Goal: Task Accomplishment & Management: Use online tool/utility

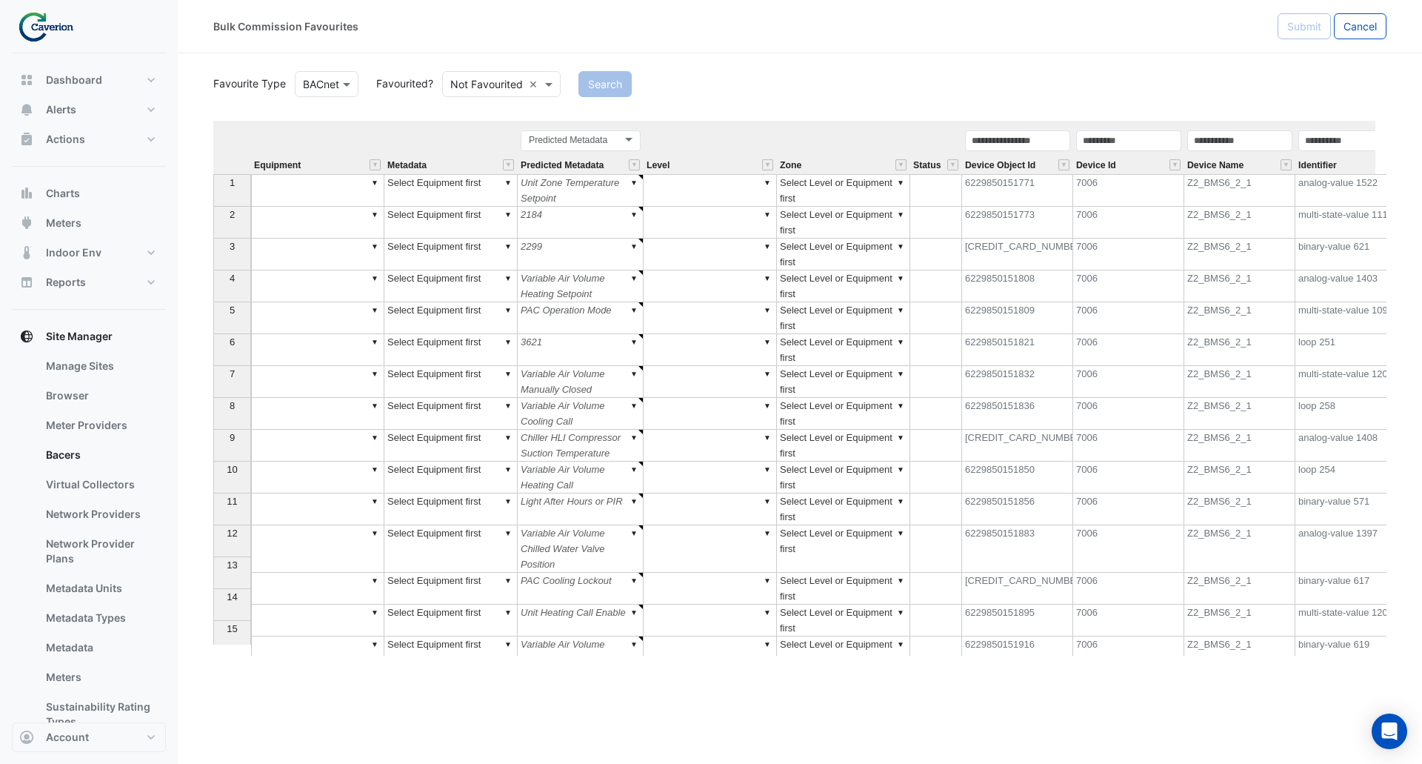
scroll to position [0, 476]
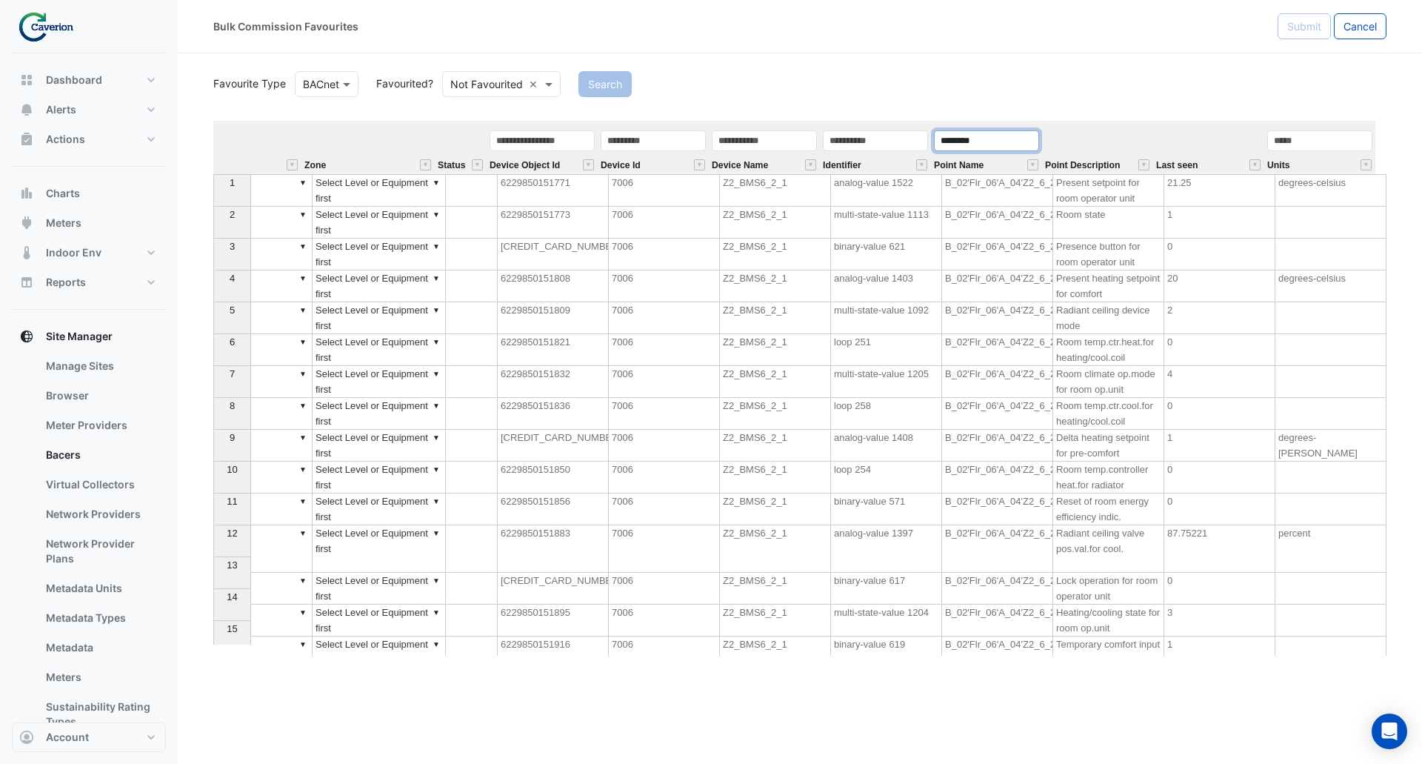
click at [1010, 136] on input "********" at bounding box center [986, 140] width 105 height 21
drag, startPoint x: 962, startPoint y: 141, endPoint x: 981, endPoint y: 149, distance: 20.6
click at [964, 144] on input "*******" at bounding box center [986, 140] width 105 height 21
type input "********"
click at [619, 86] on button "Search" at bounding box center [605, 84] width 53 height 26
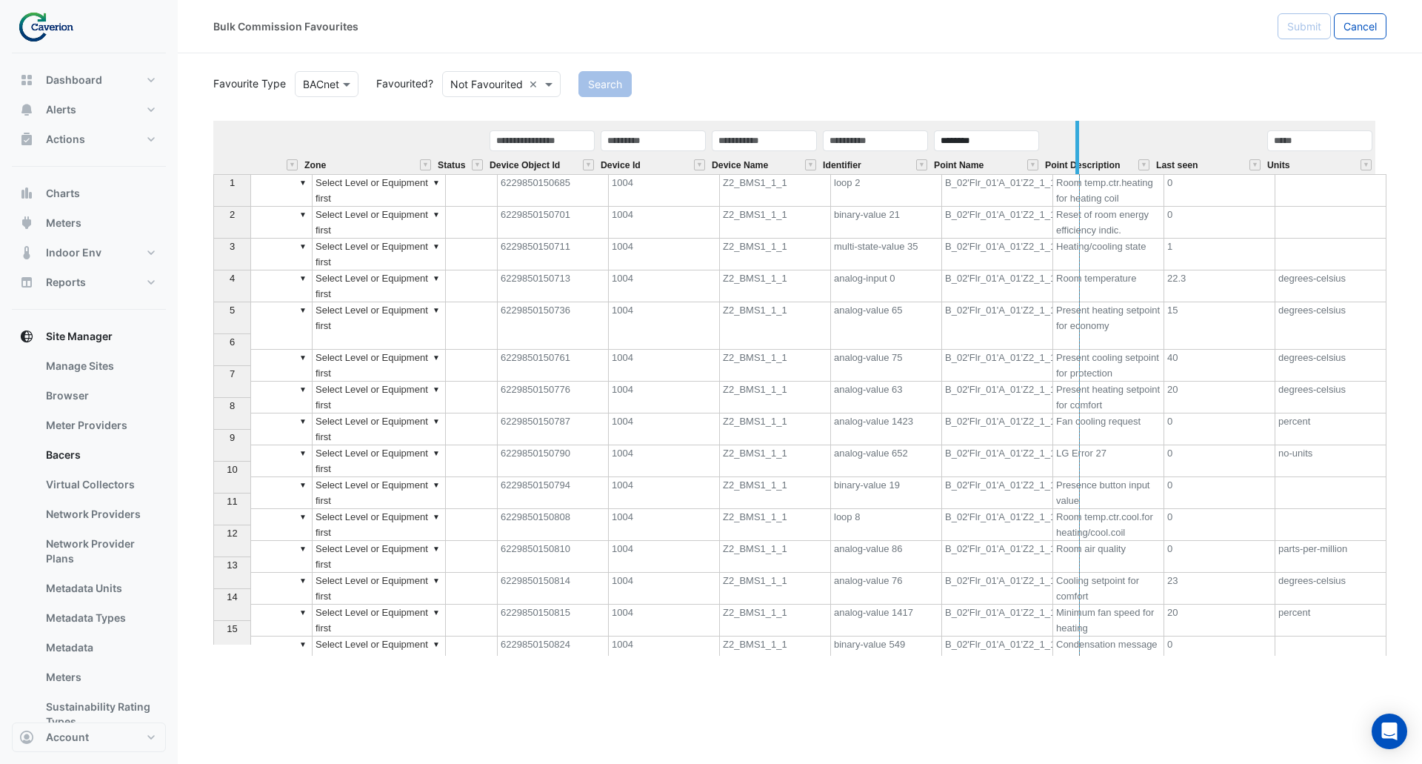
drag, startPoint x: 1040, startPoint y: 165, endPoint x: 1078, endPoint y: 164, distance: 37.8
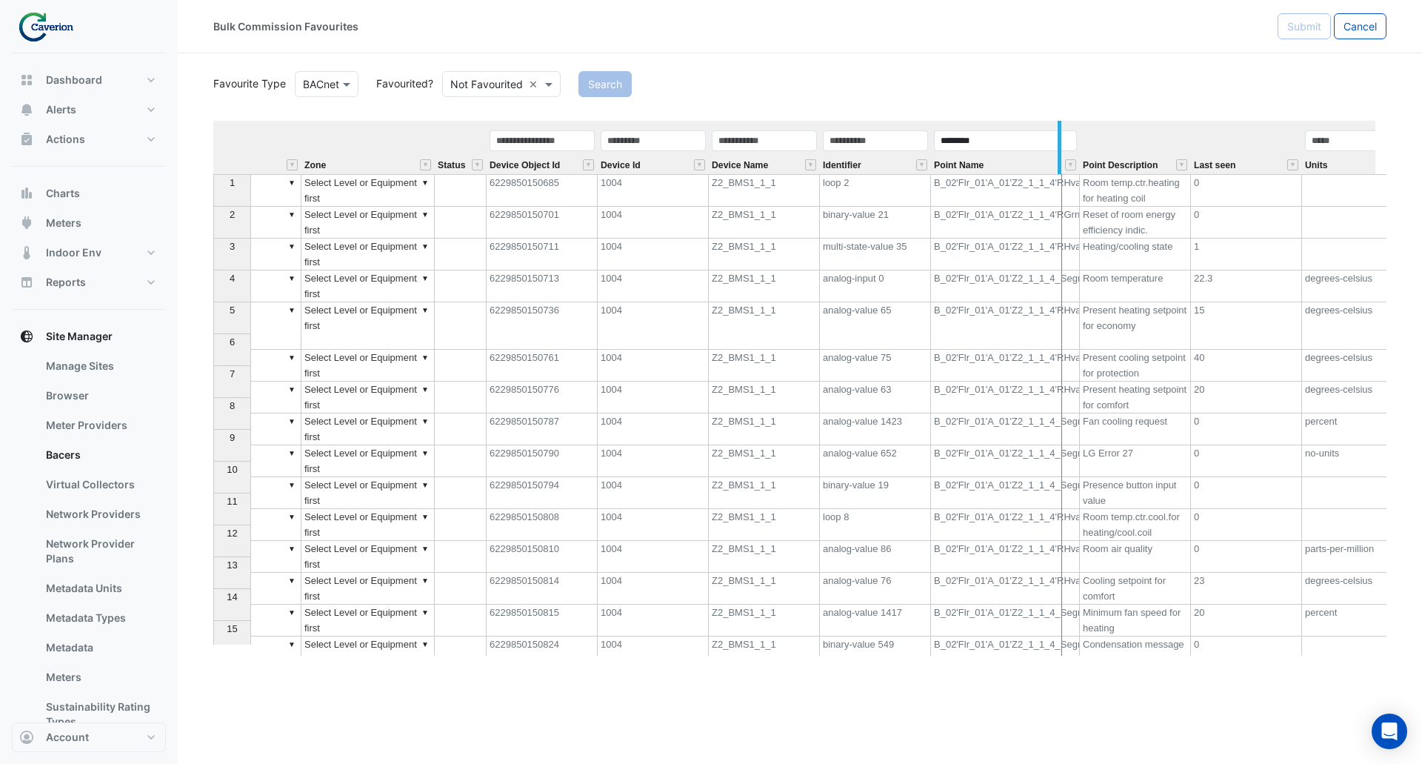
drag, startPoint x: 1078, startPoint y: 164, endPoint x: 1055, endPoint y: 166, distance: 23.0
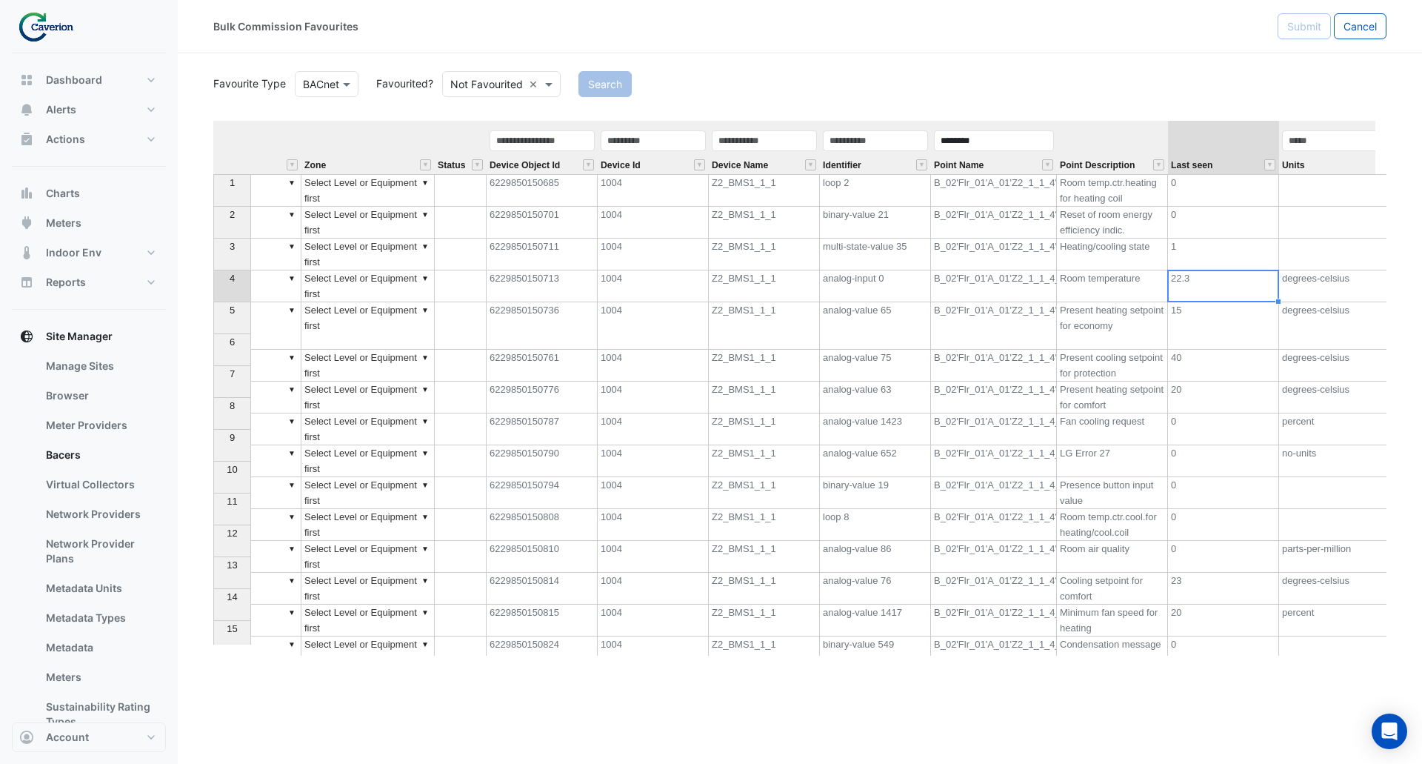
click at [1207, 284] on td "22.3" at bounding box center [1223, 286] width 111 height 32
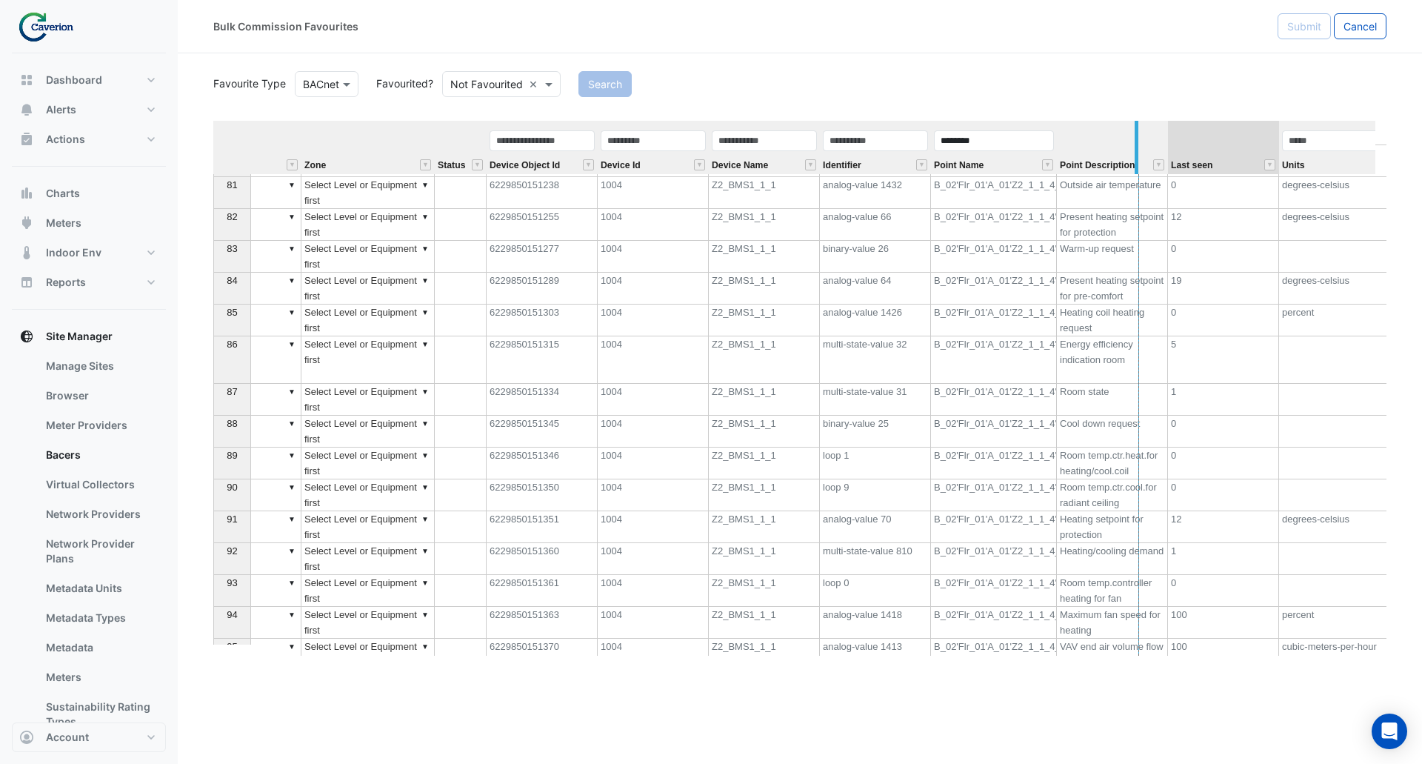
drag, startPoint x: 1053, startPoint y: 149, endPoint x: 1136, endPoint y: 153, distance: 82.3
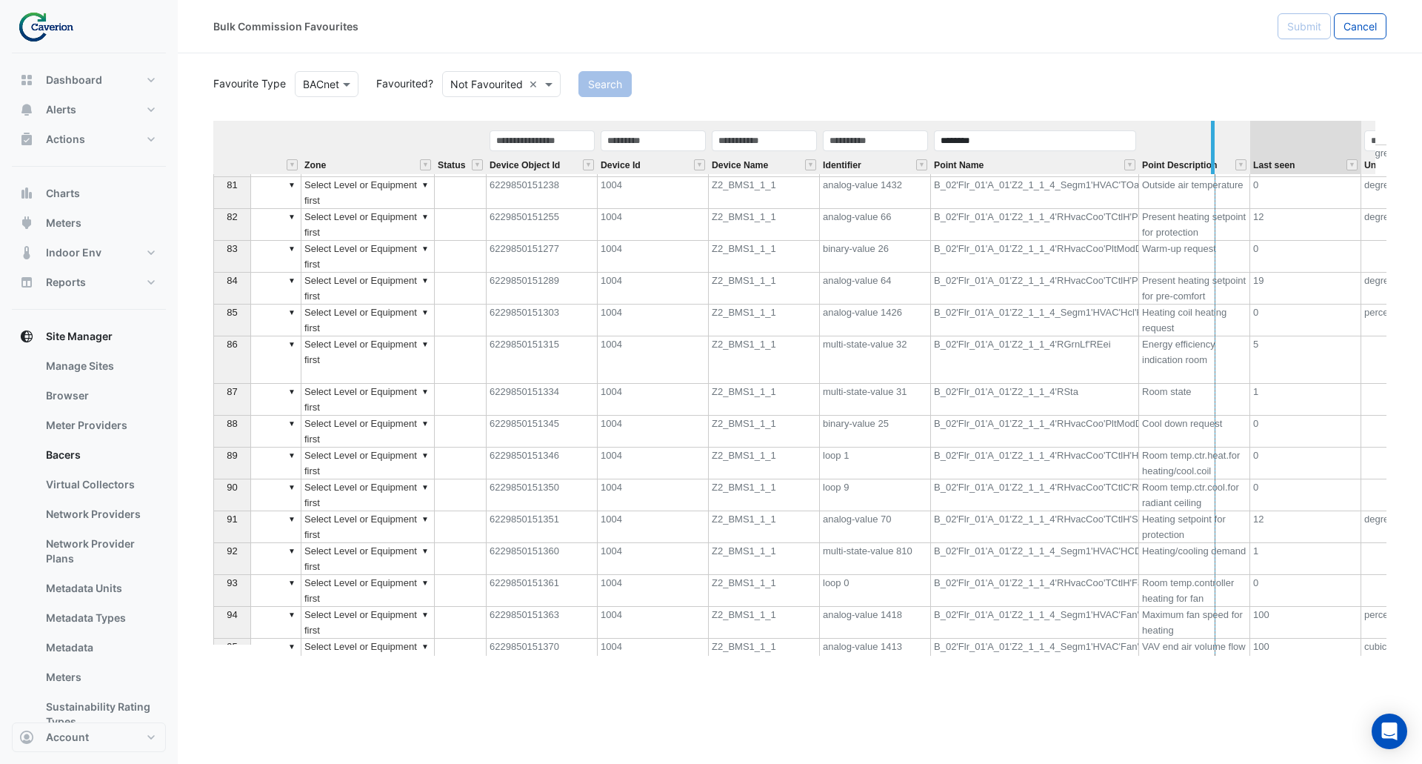
drag, startPoint x: 1136, startPoint y: 144, endPoint x: 1213, endPoint y: 153, distance: 76.7
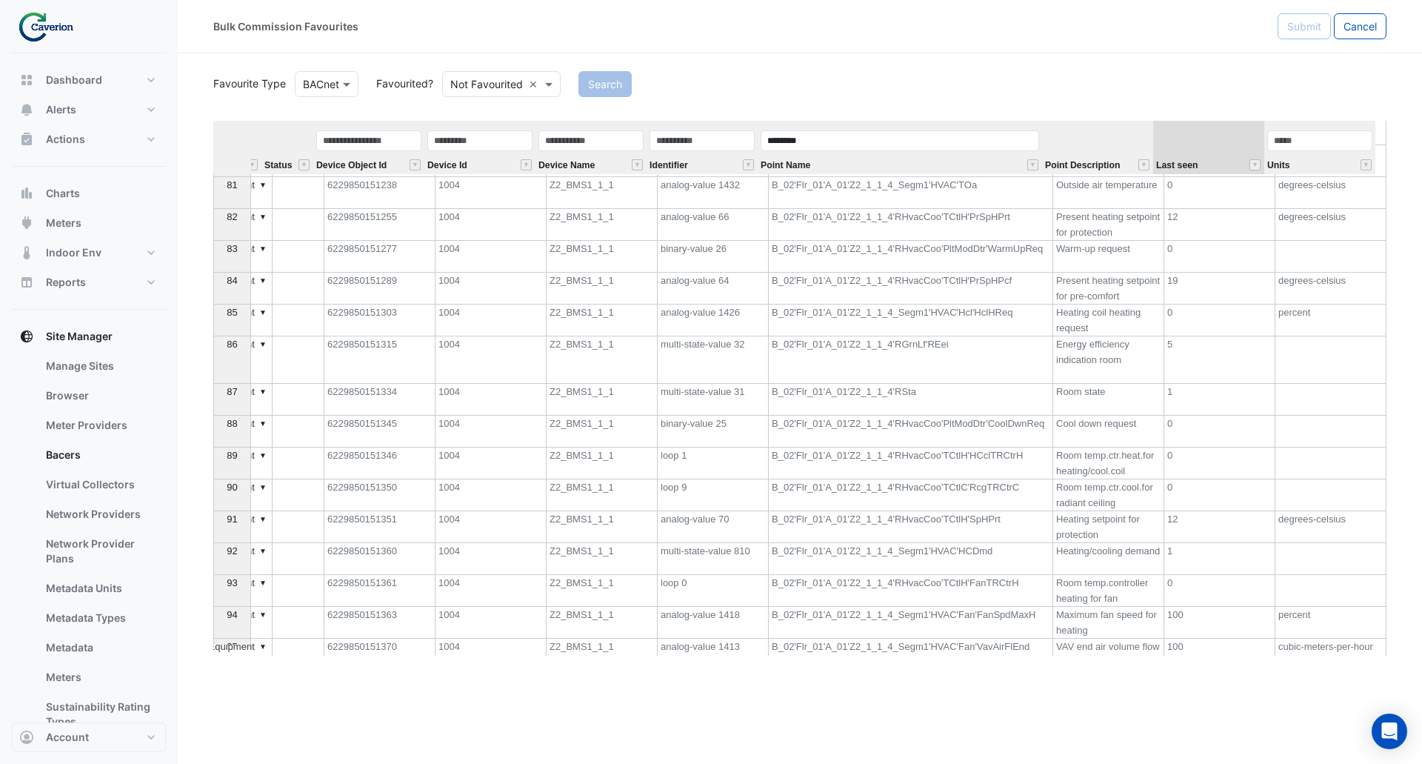
scroll to position [2642, 0]
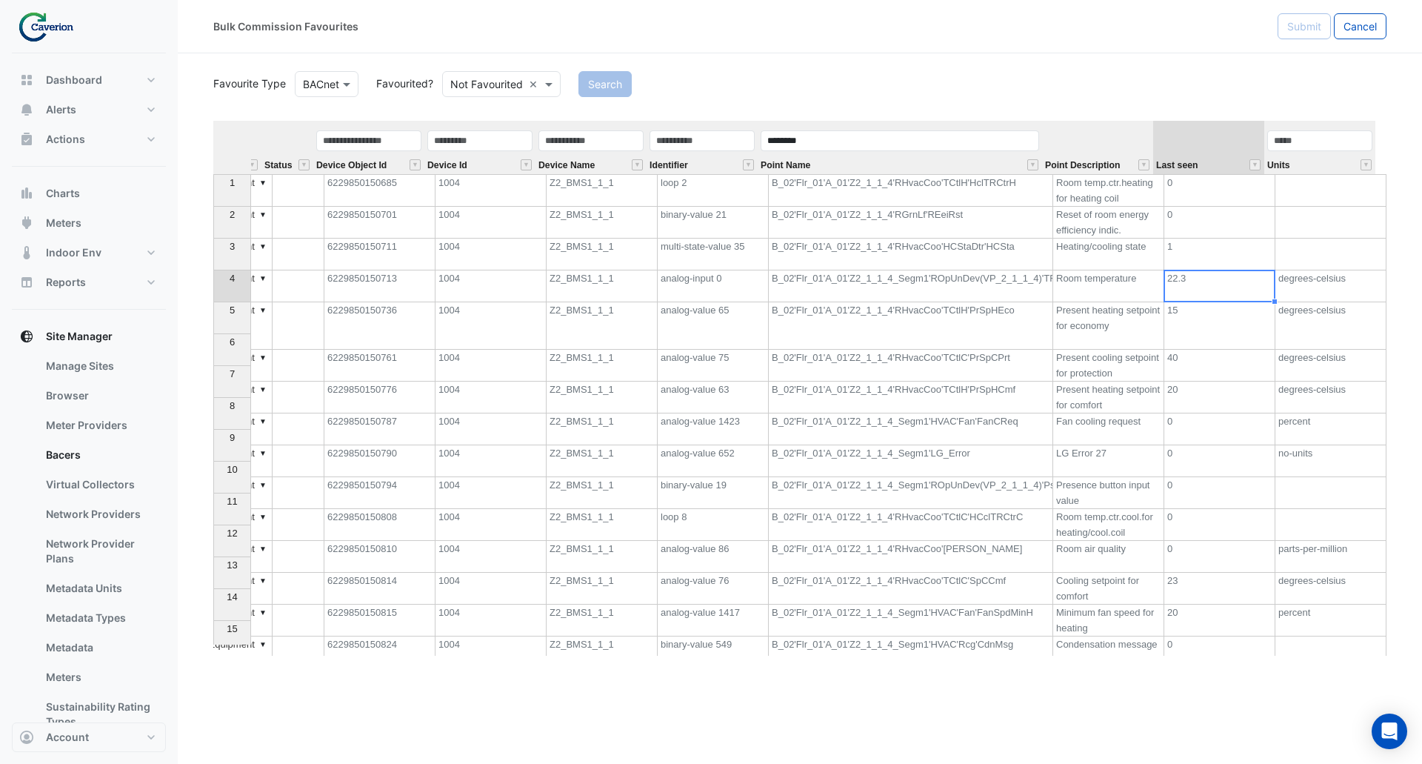
click at [1173, 573] on td "23" at bounding box center [1219, 589] width 111 height 32
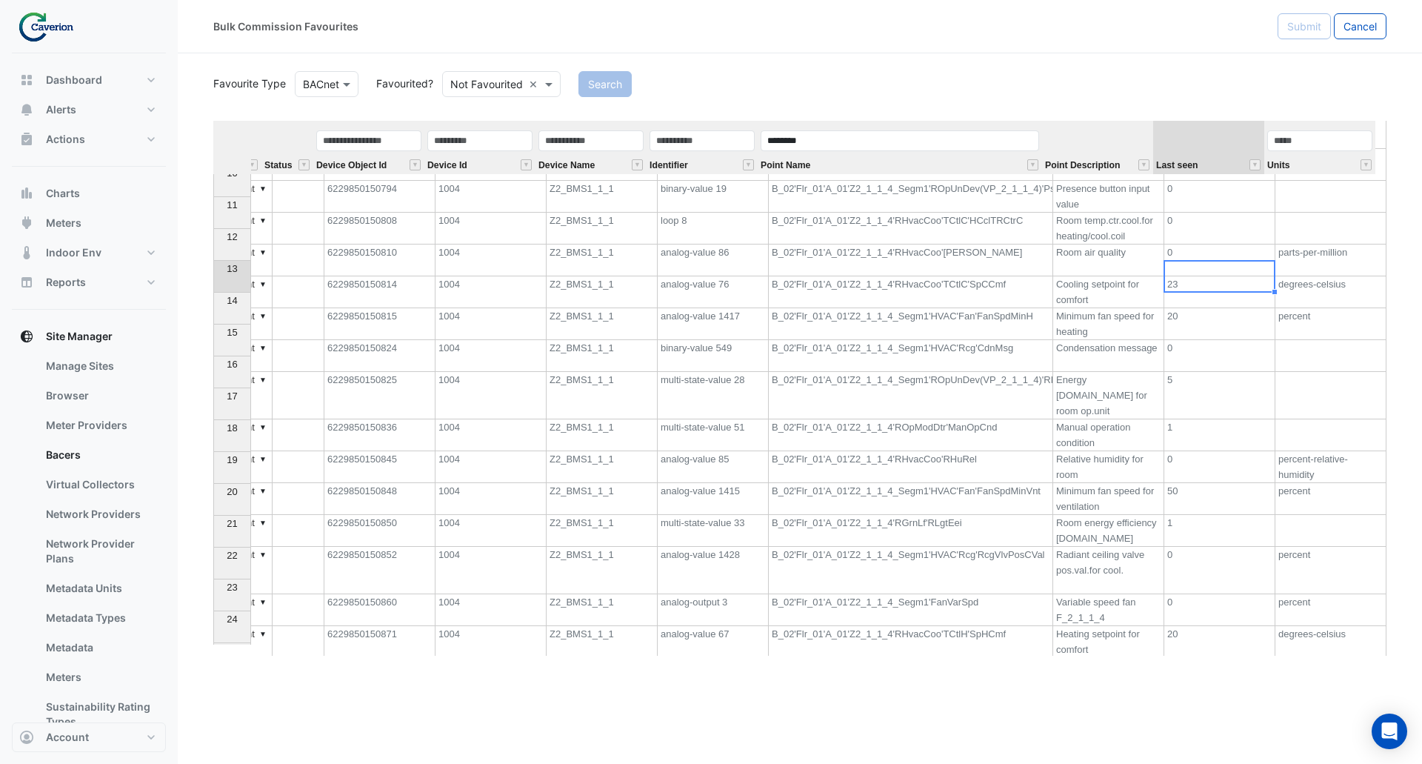
scroll to position [370, 0]
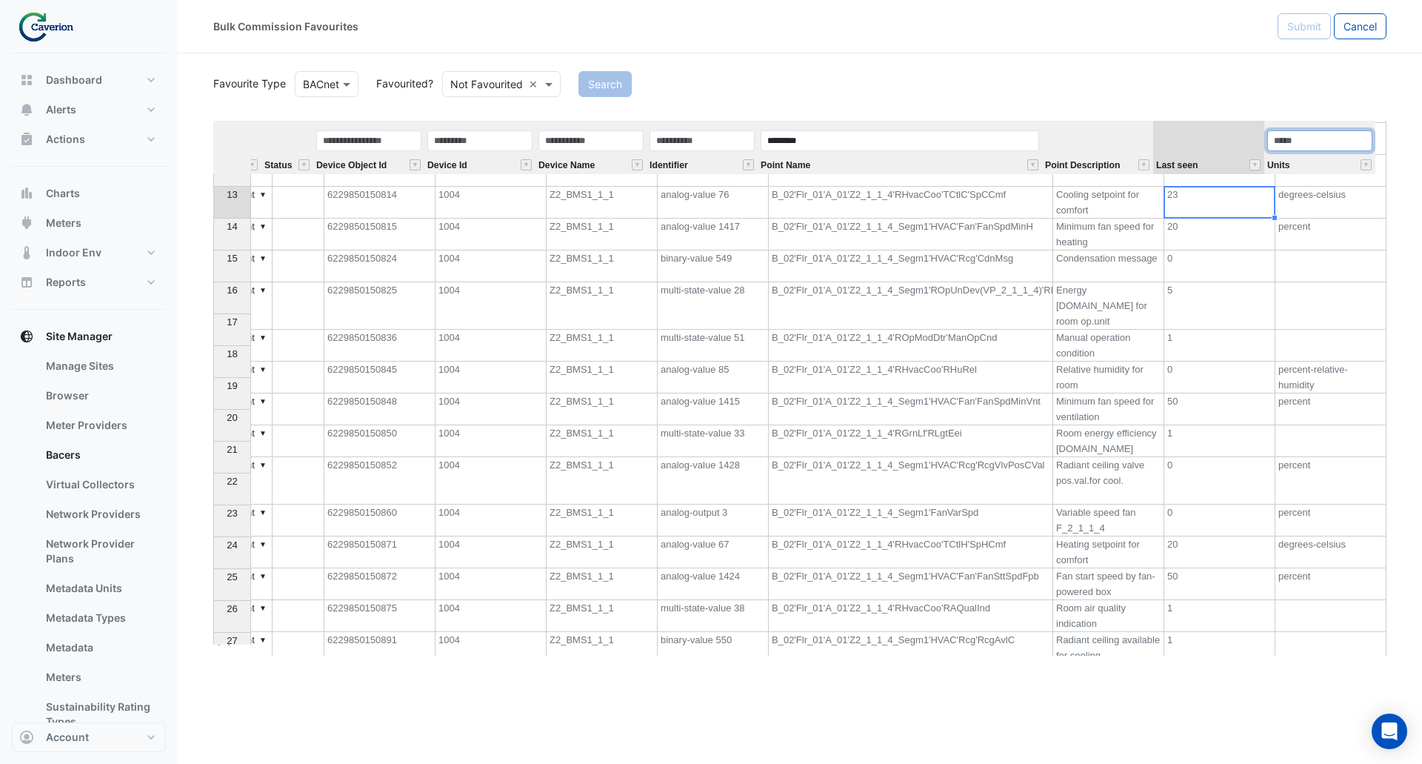
click at [1350, 138] on input "text" at bounding box center [1319, 140] width 105 height 21
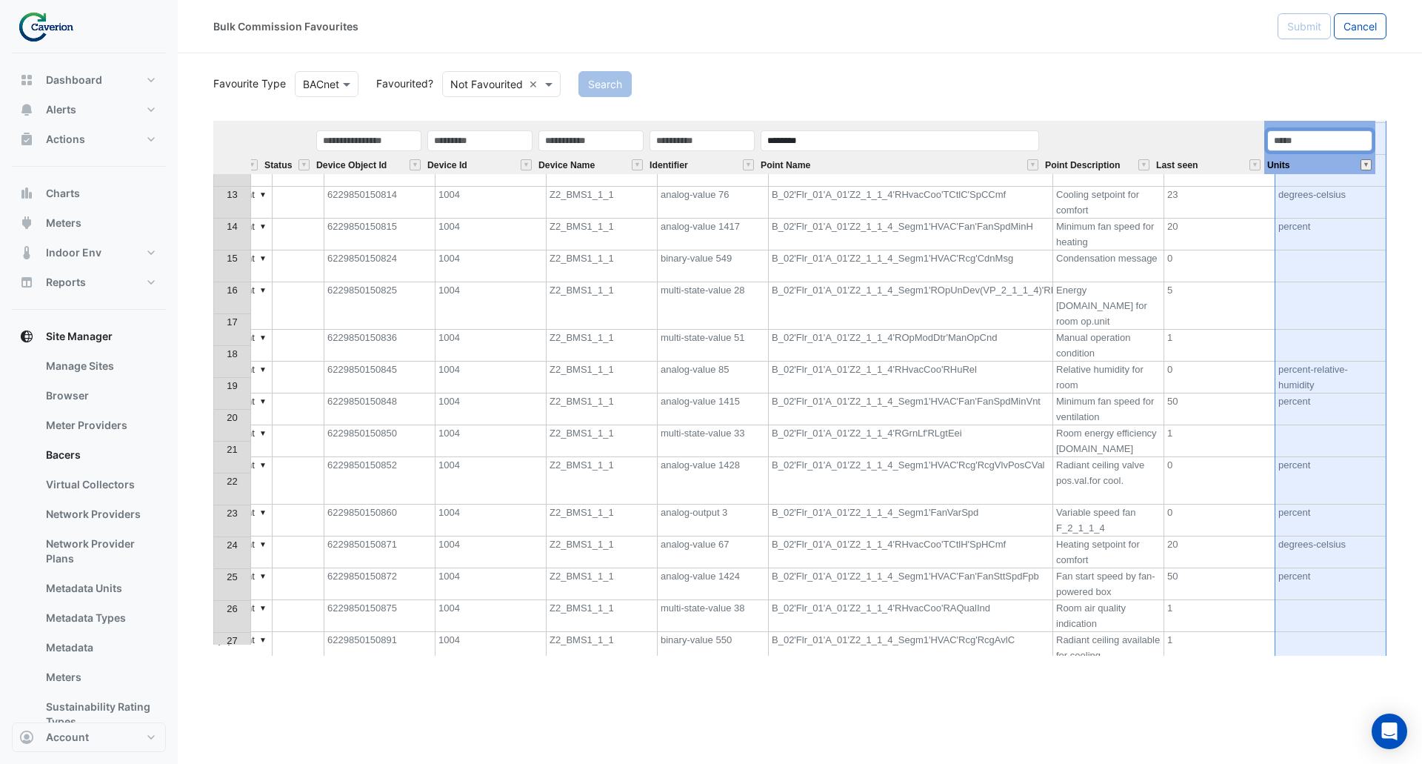
click at [1368, 164] on button "" at bounding box center [1366, 164] width 11 height 11
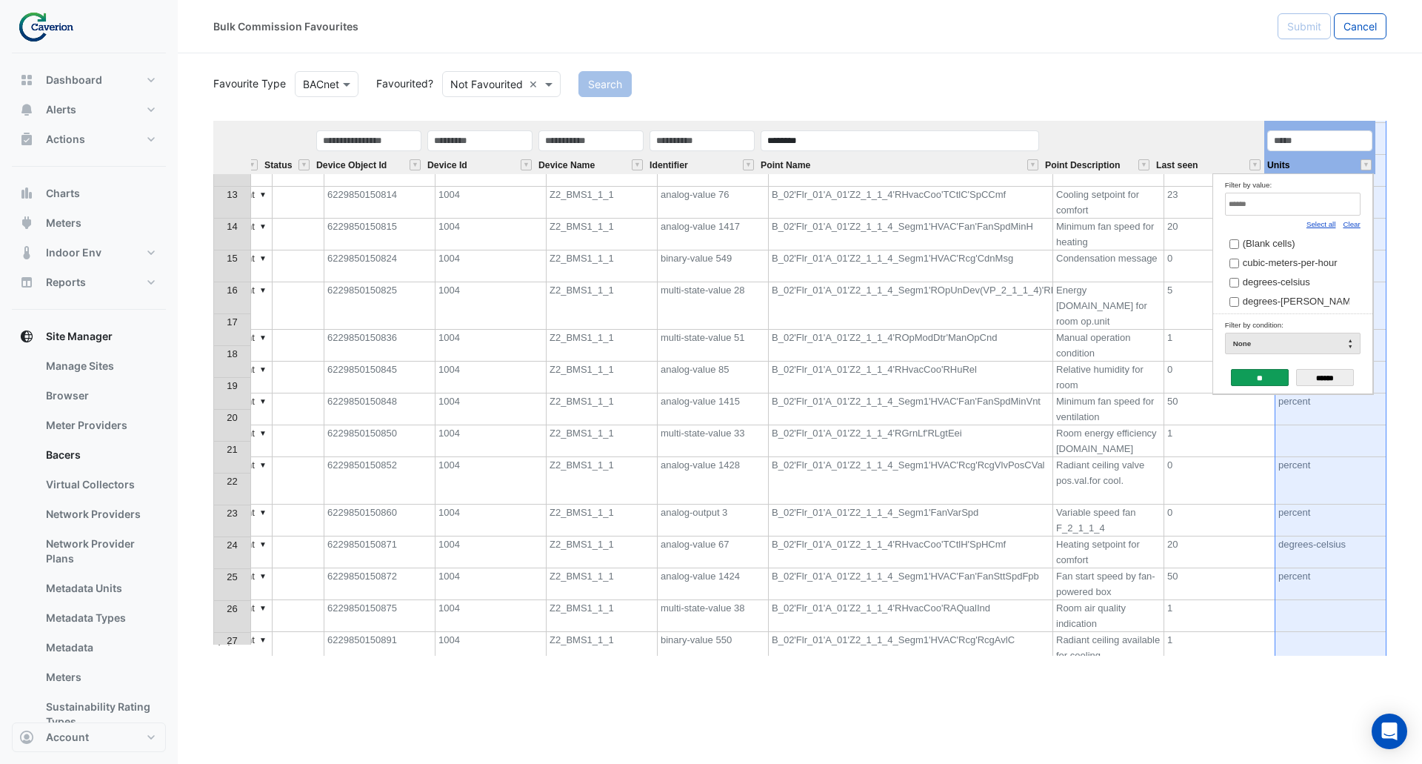
click at [1353, 222] on link "Clear" at bounding box center [1351, 224] width 17 height 8
click at [1276, 281] on span "degrees-celsius" at bounding box center [1276, 281] width 67 height 11
click at [1260, 377] on input "**" at bounding box center [1260, 377] width 58 height 17
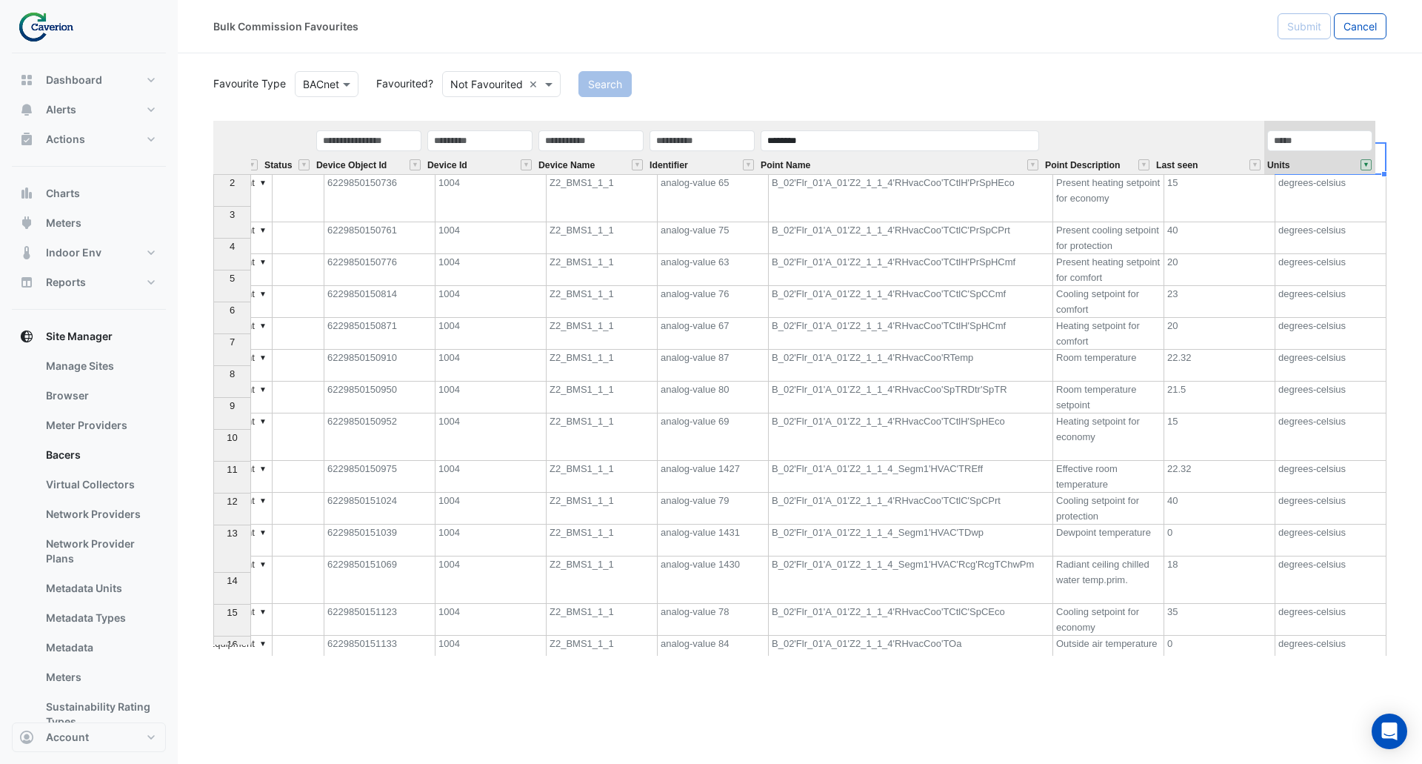
scroll to position [0, 0]
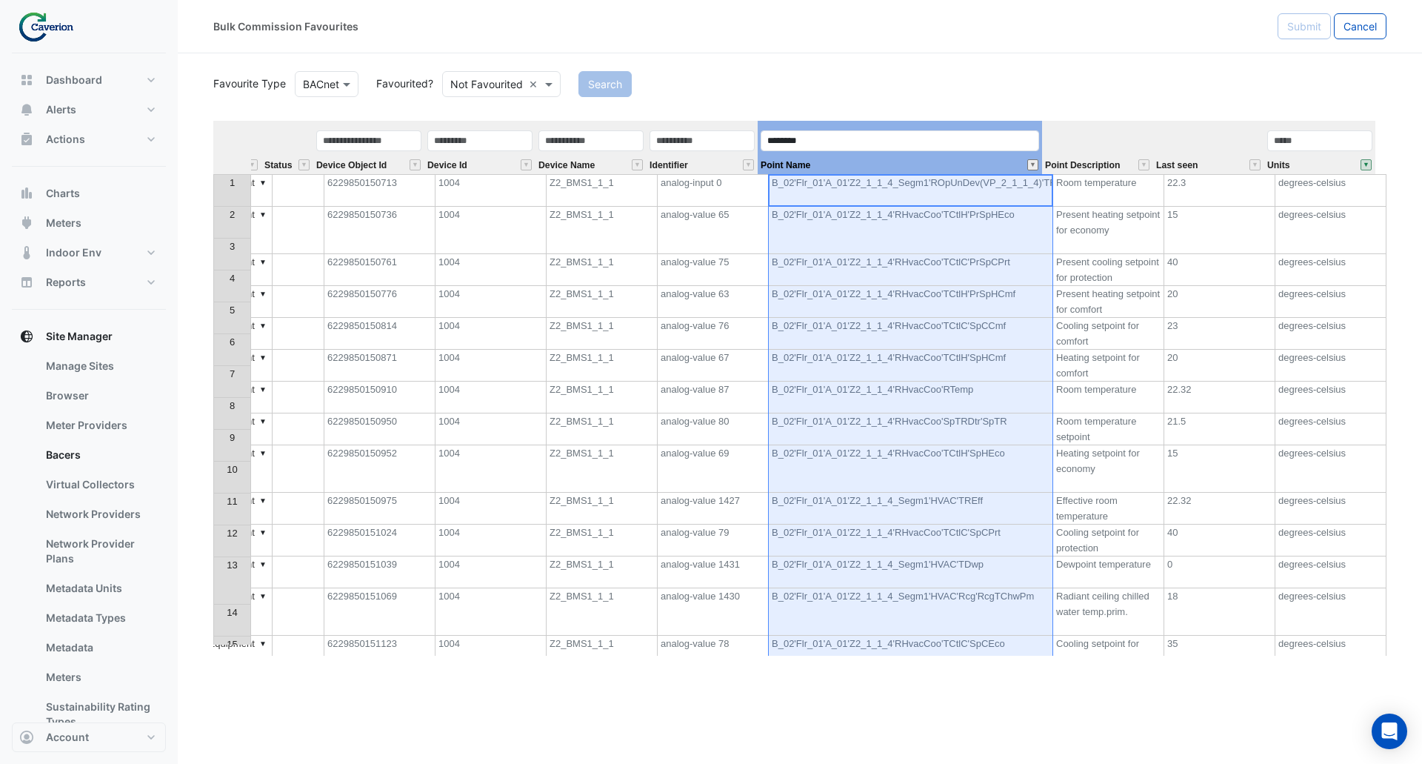
click at [1030, 161] on button "" at bounding box center [1032, 164] width 11 height 11
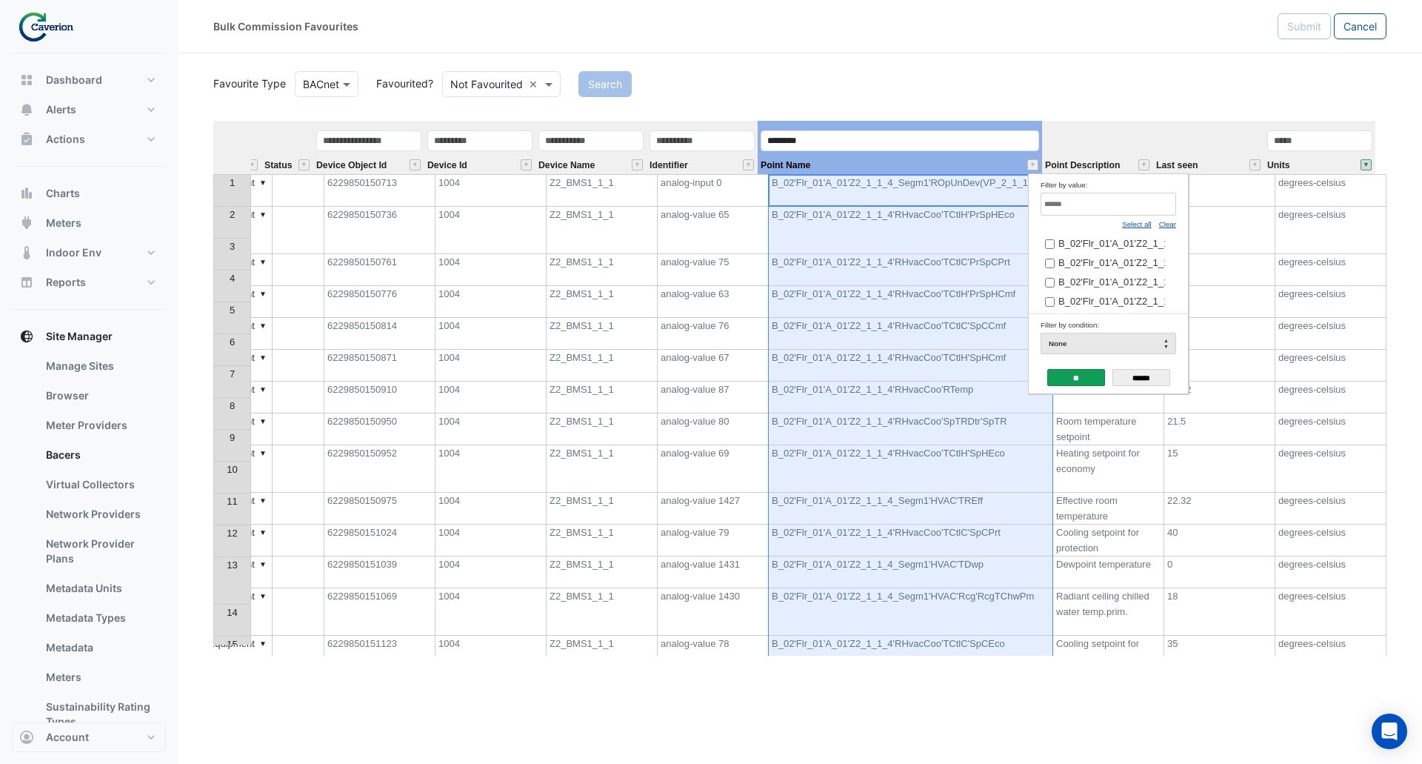
click at [1064, 87] on div "Search" at bounding box center [983, 84] width 826 height 26
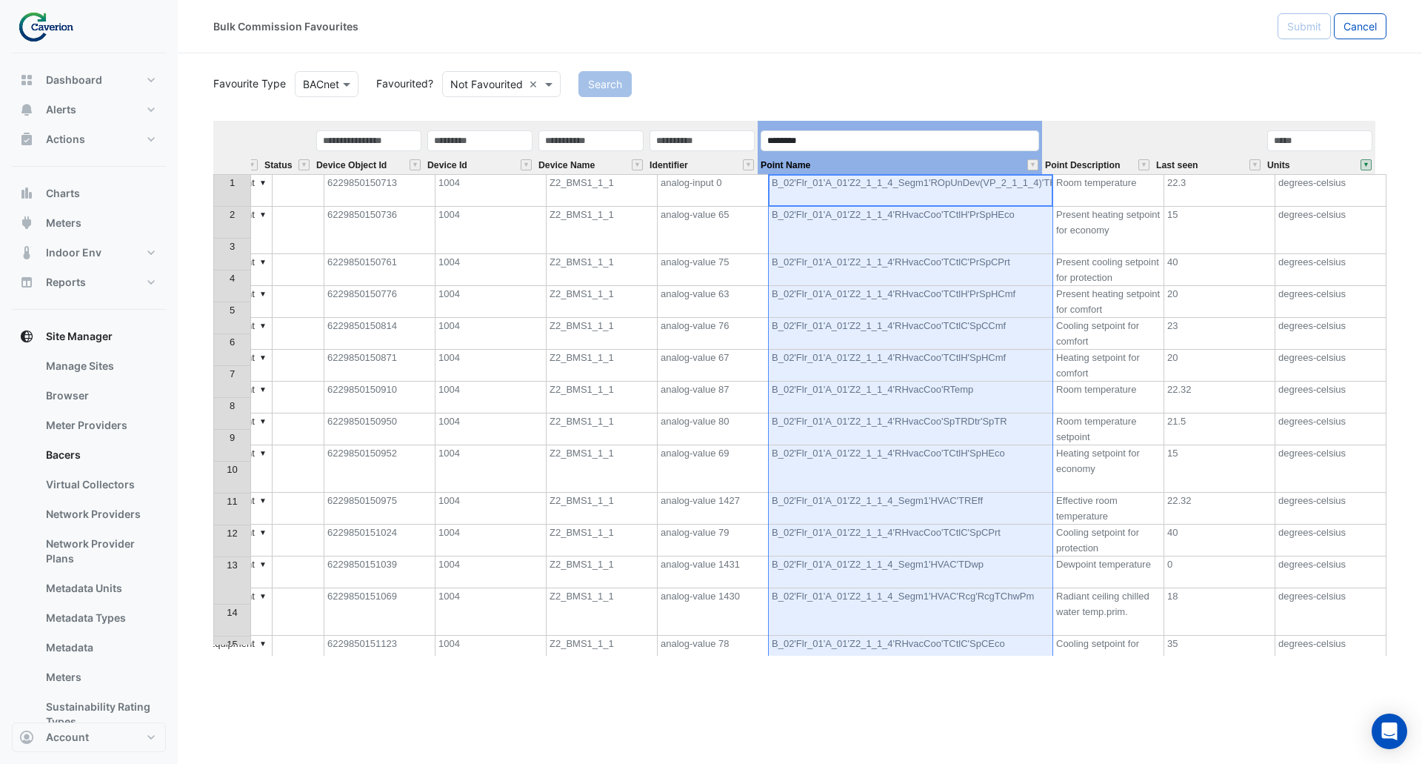
click at [944, 318] on td "B_02'Flr_01'A_01'Z2_1_1_4'RHvacCoo'TCtlC'SpCCmf" at bounding box center [911, 334] width 284 height 32
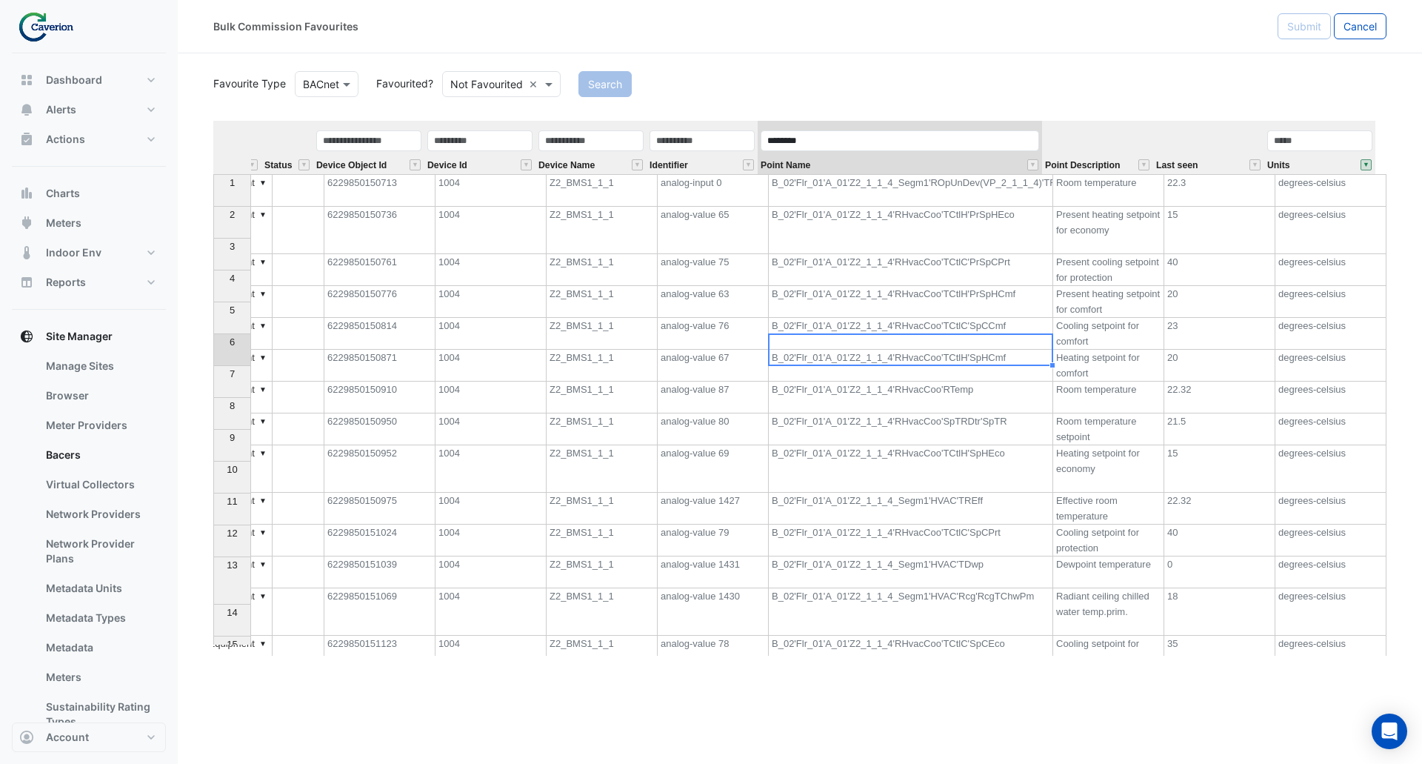
click at [991, 350] on td "B_02'Flr_01'A_01'Z2_1_1_4'RHvacCoo'TCtlH'SpHCmf" at bounding box center [911, 366] width 284 height 32
click at [994, 321] on td "B_02'Flr_01'A_01'Z2_1_1_4'RHvacCoo'TCtlC'SpCCmf" at bounding box center [911, 334] width 284 height 32
click at [990, 352] on td "B_02'Flr_01'A_01'Z2_1_1_4'RHvacCoo'TCtlH'SpHCmf" at bounding box center [911, 366] width 284 height 32
click at [990, 319] on td "B_02'Flr_01'A_01'Z2_1_1_4'RHvacCoo'TCtlC'SpCCmf" at bounding box center [911, 334] width 284 height 32
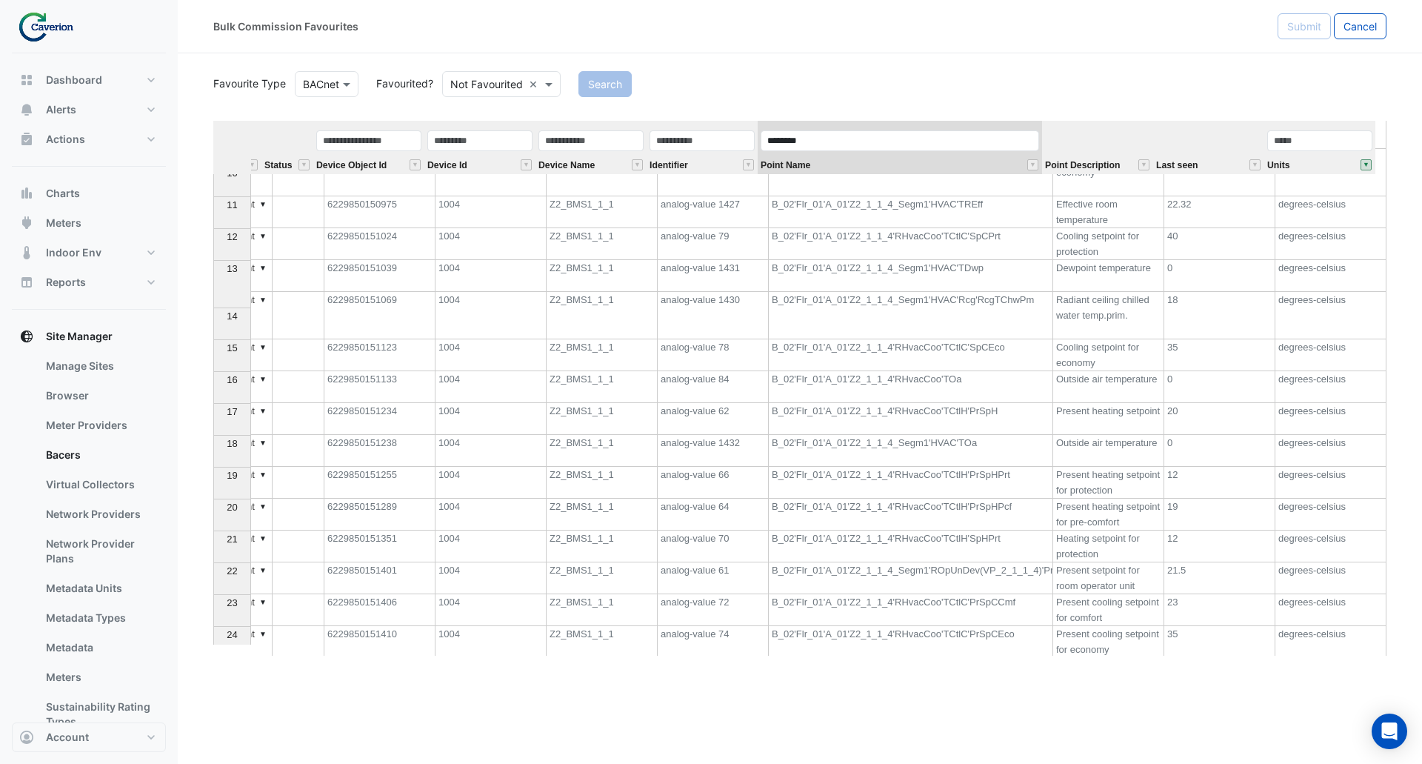
scroll to position [342, 0]
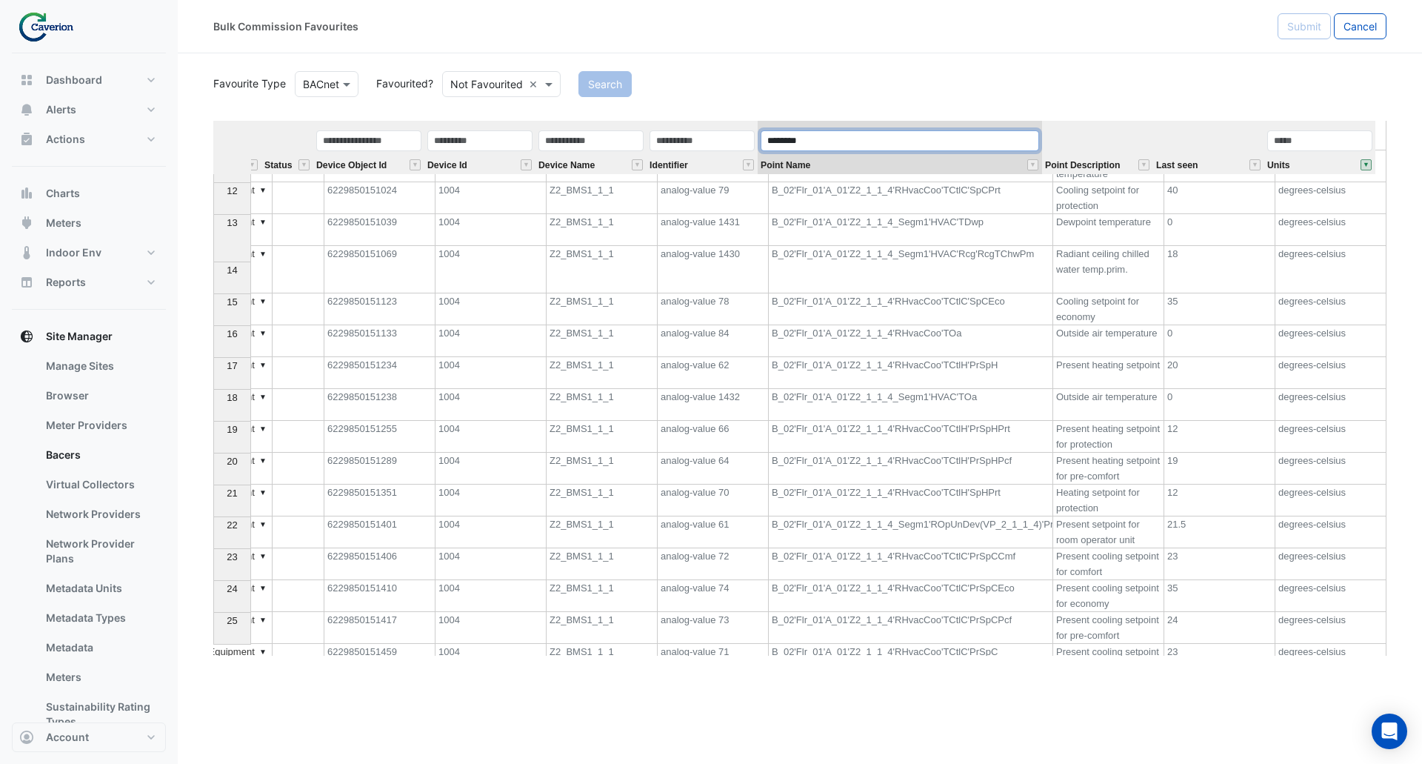
click at [877, 144] on input "********" at bounding box center [900, 140] width 279 height 21
type input "********"
click at [613, 82] on button "Search" at bounding box center [605, 84] width 53 height 26
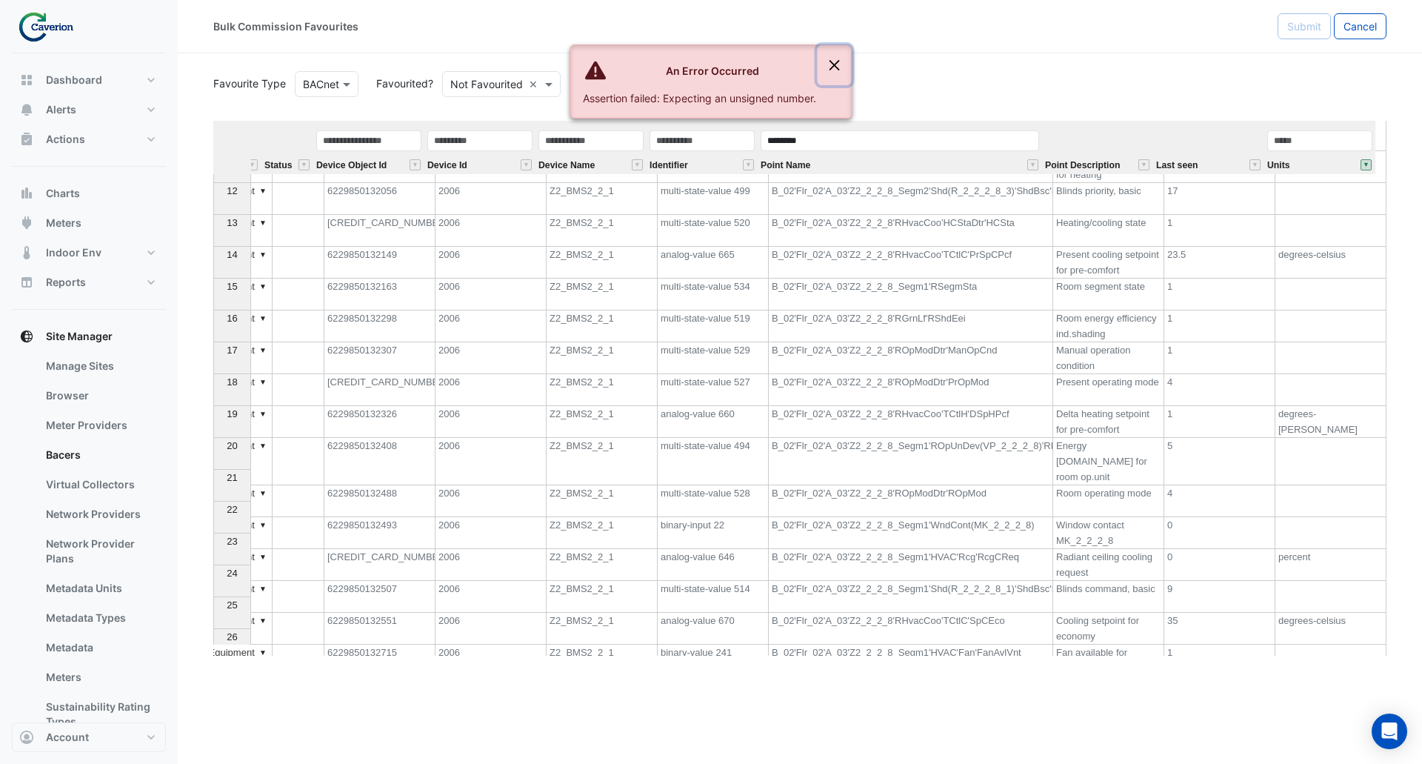
click at [833, 59] on button "Close" at bounding box center [835, 65] width 34 height 40
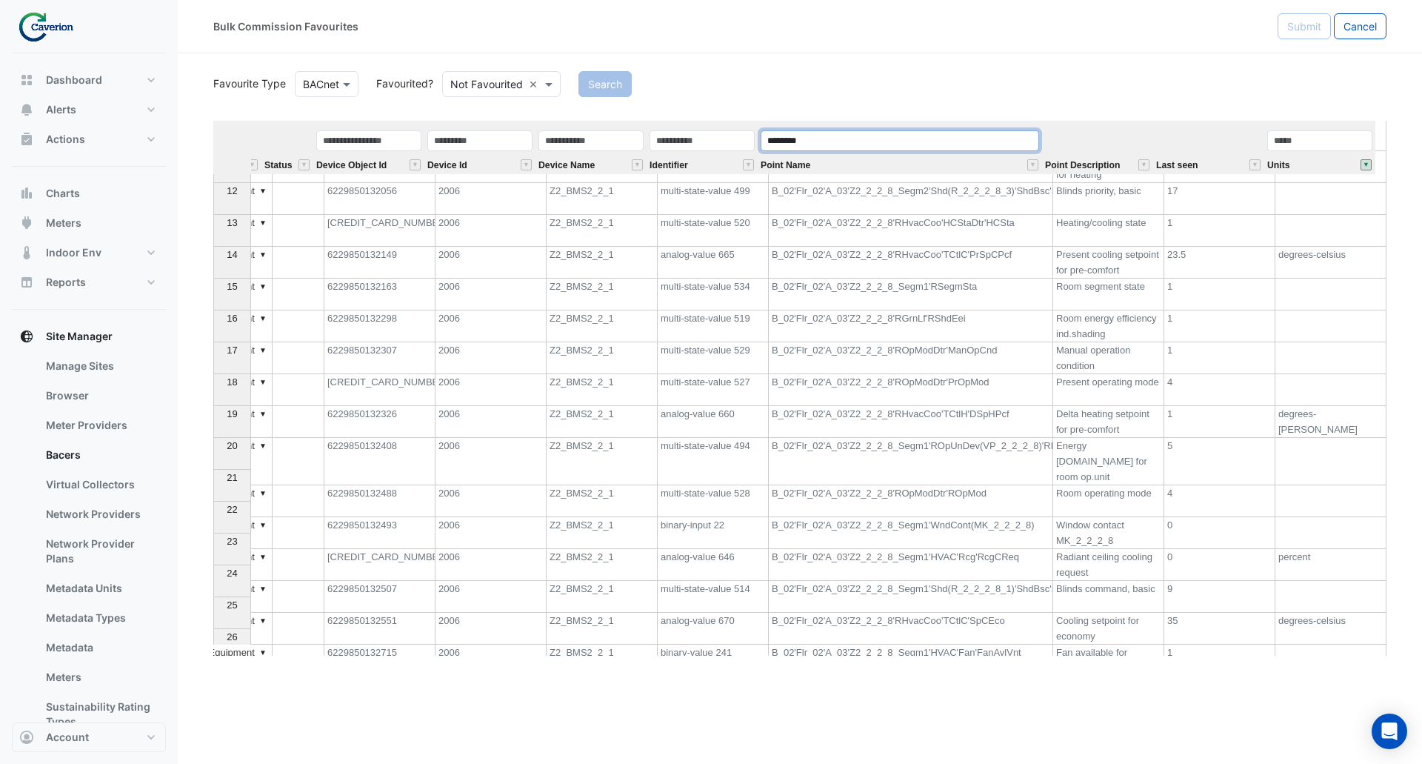
click at [826, 136] on input "********" at bounding box center [900, 140] width 279 height 21
click at [1070, 74] on div "Search" at bounding box center [983, 84] width 826 height 26
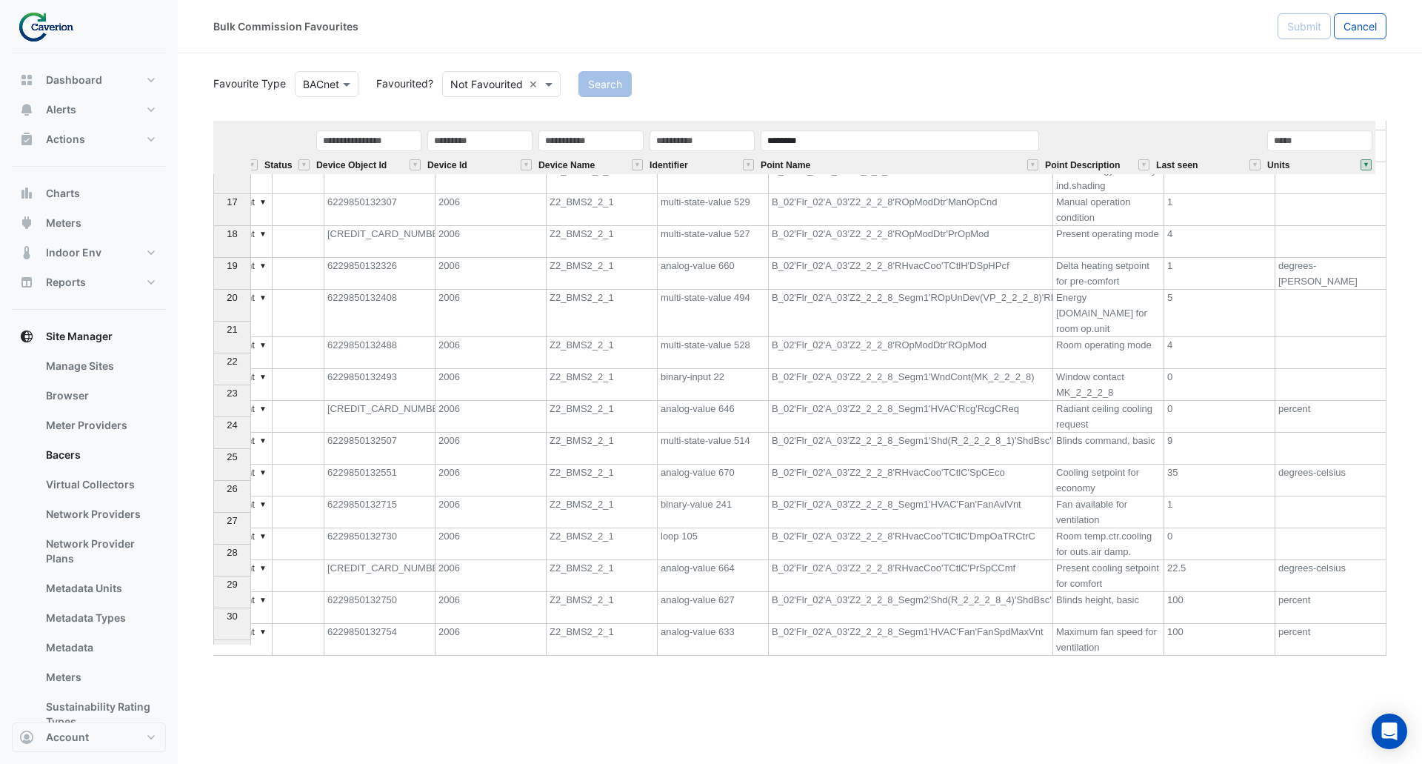
scroll to position [348, 0]
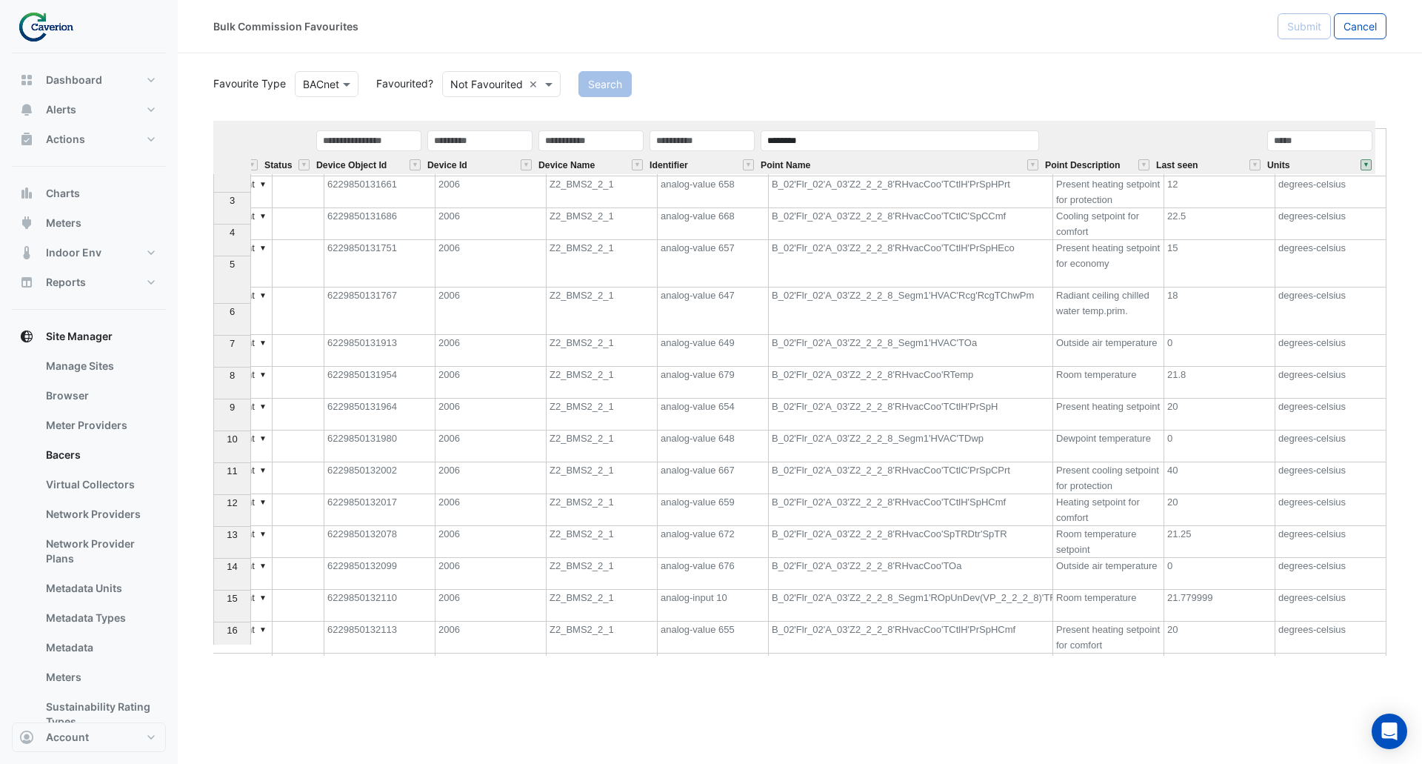
drag, startPoint x: 1179, startPoint y: 348, endPoint x: 1156, endPoint y: 344, distance: 24.1
click at [1164, 367] on td "21.8" at bounding box center [1219, 383] width 111 height 32
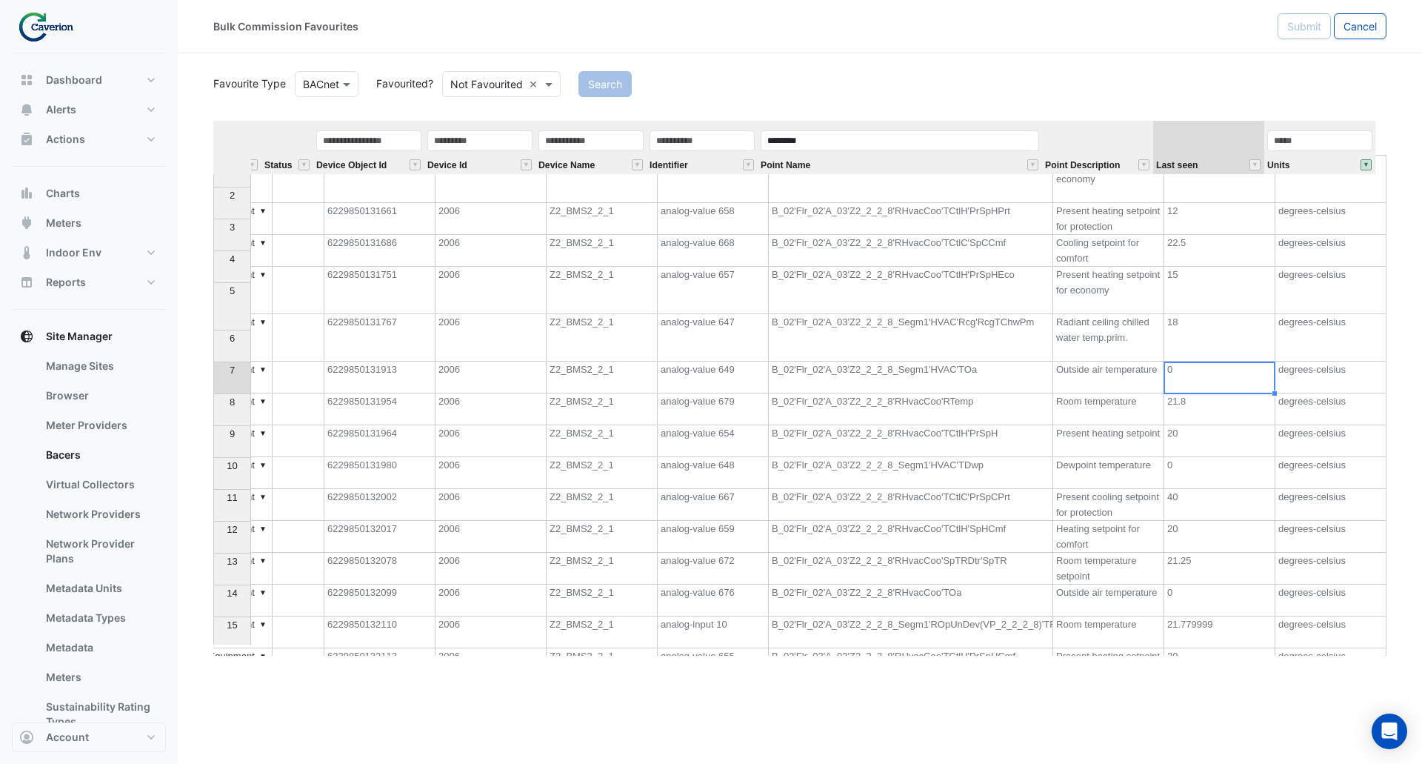
scroll to position [0, 0]
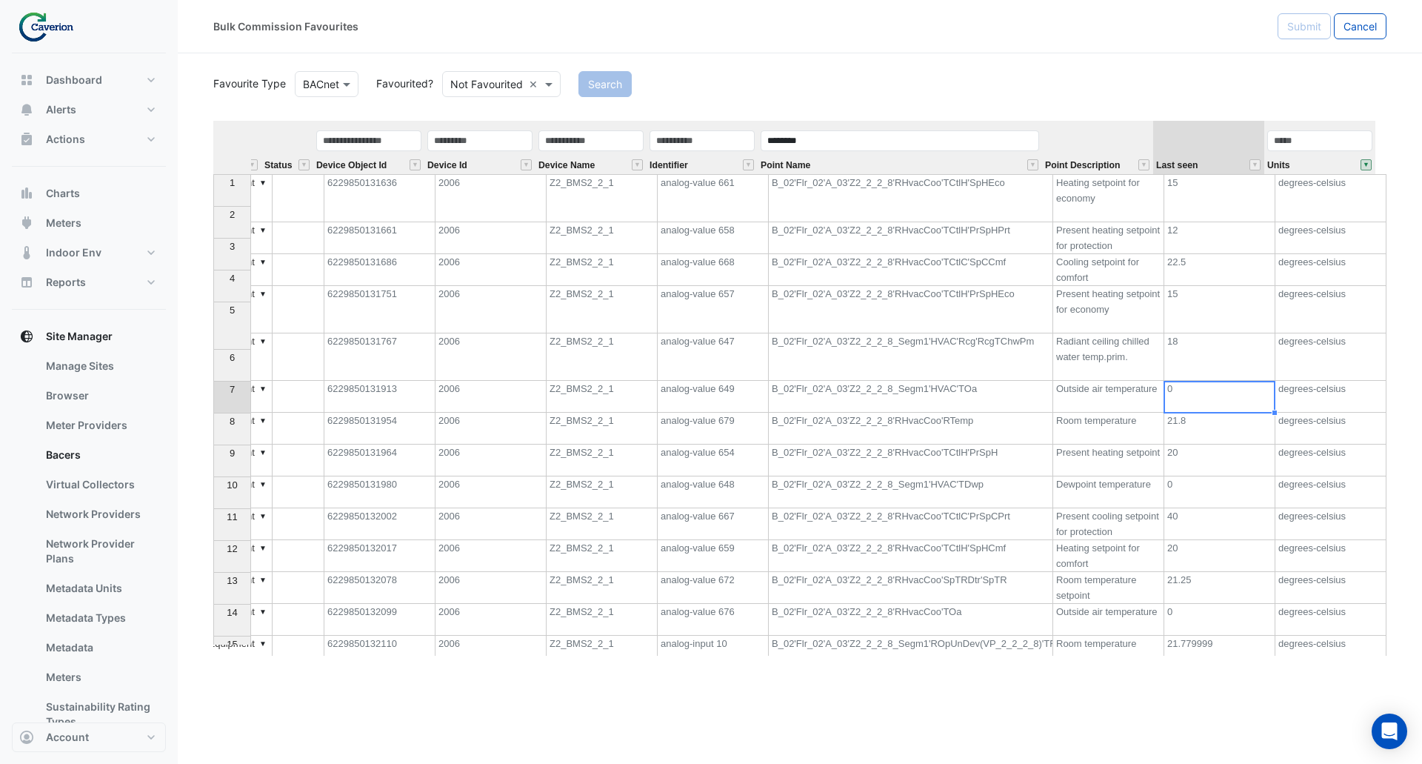
click at [1179, 540] on td "20" at bounding box center [1219, 556] width 111 height 32
click at [1168, 540] on td "20" at bounding box center [1219, 556] width 111 height 32
click at [485, 674] on div "Bulk Commission Favourites Submit Cancel Favourite Type Favourite Type BACnet F…" at bounding box center [800, 382] width 1245 height 764
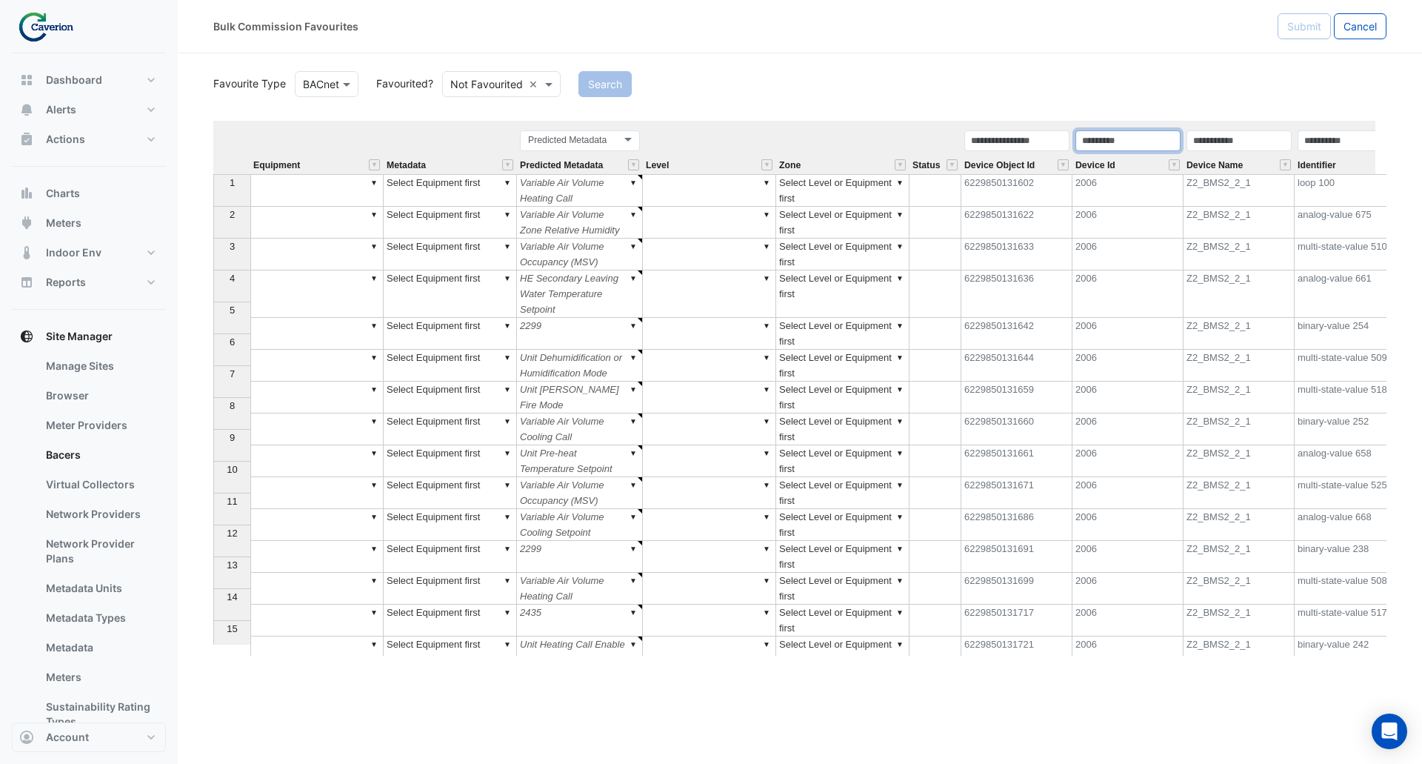
click at [1152, 146] on input "text" at bounding box center [1128, 140] width 105 height 21
click at [1235, 139] on input "text" at bounding box center [1239, 140] width 105 height 21
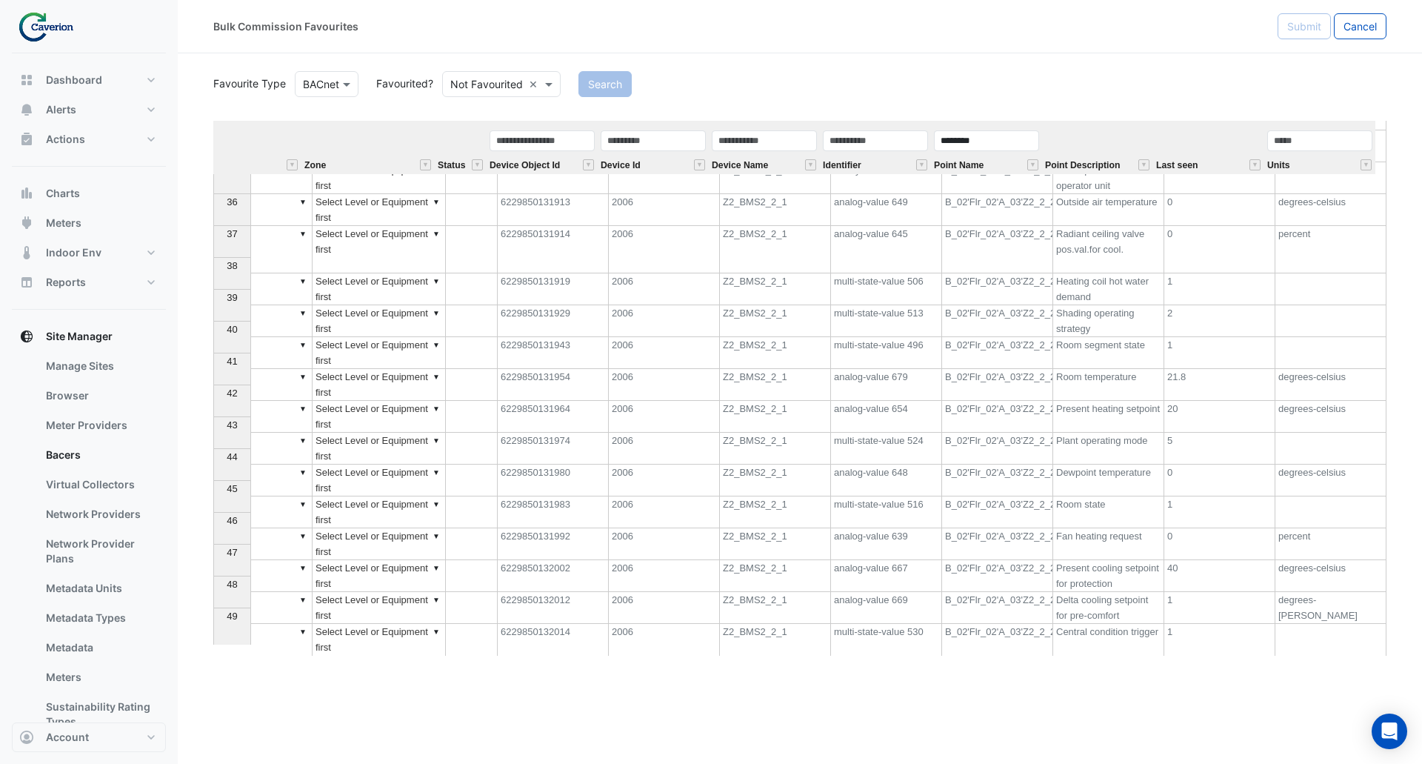
click at [1176, 369] on td "21.8" at bounding box center [1219, 385] width 111 height 32
drag, startPoint x: 1039, startPoint y: 173, endPoint x: 1087, endPoint y: 175, distance: 48.9
